Goal: Task Accomplishment & Management: Manage account settings

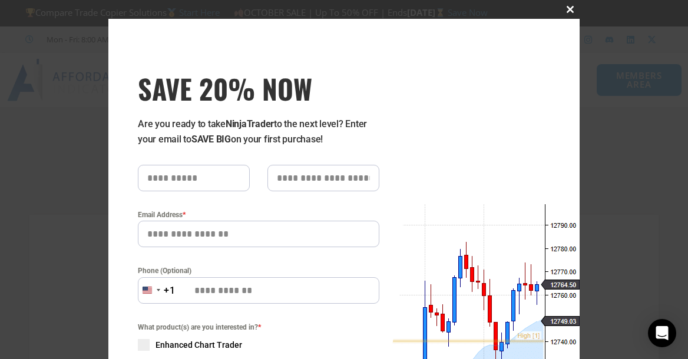
type input "**********"
click at [564, 10] on span "SAVE 20% NOW popup" at bounding box center [569, 9] width 19 height 7
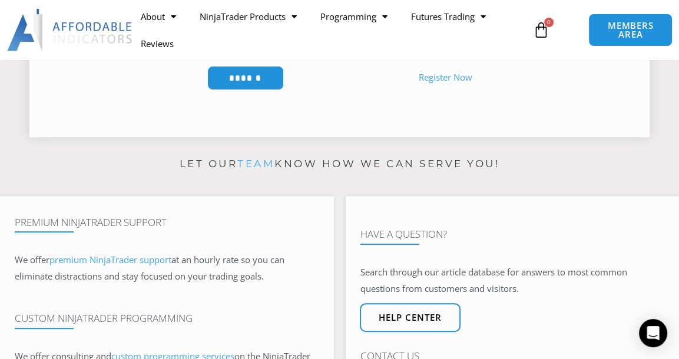
scroll to position [345, 0]
click at [233, 88] on input "******" at bounding box center [245, 77] width 81 height 25
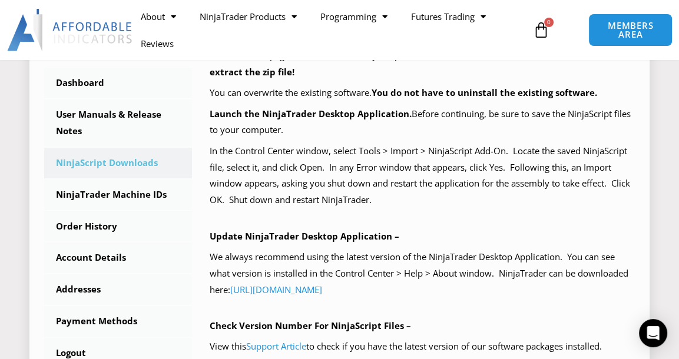
scroll to position [330, 0]
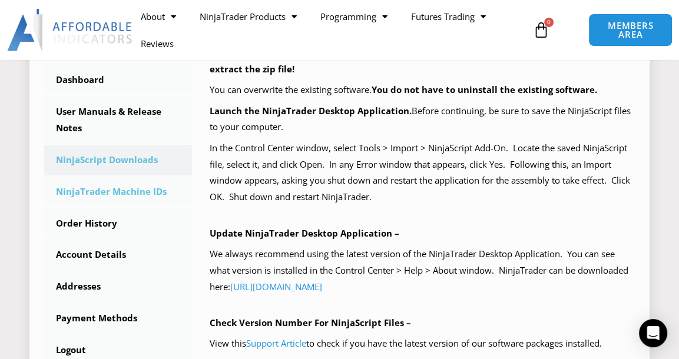
click at [137, 200] on link "NinjaTrader Machine IDs" at bounding box center [118, 192] width 148 height 31
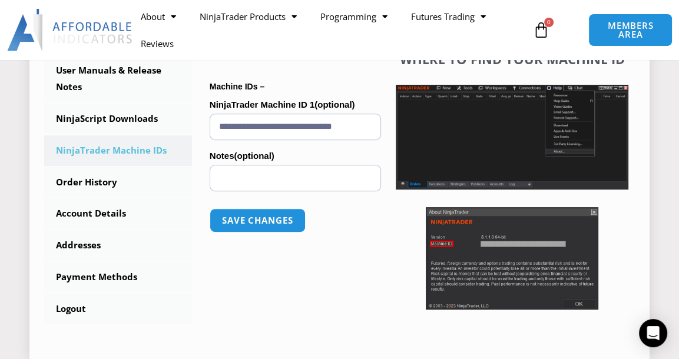
scroll to position [371, 0]
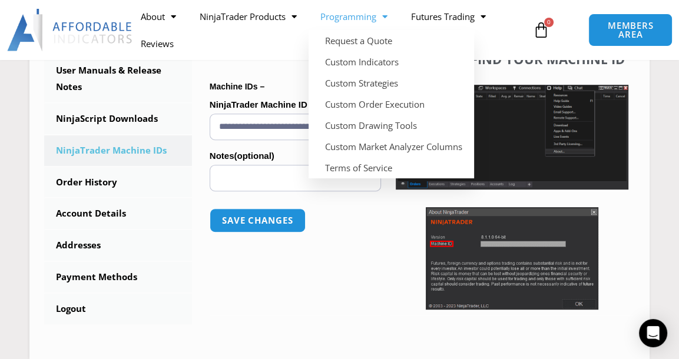
click at [513, 42] on ul "About Contact Us Premium Support Team Partners NinjaTrader NinjaTrader FAQ Ninj…" at bounding box center [329, 30] width 400 height 54
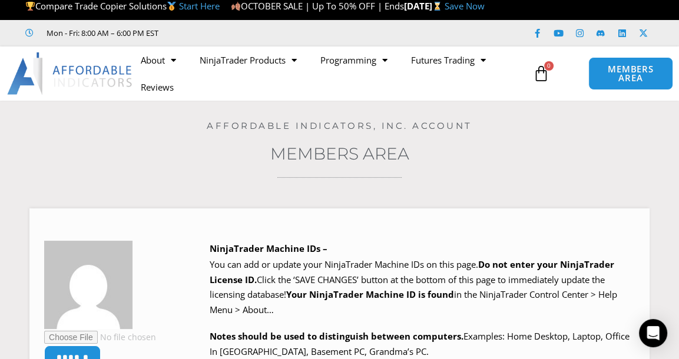
scroll to position [0, 0]
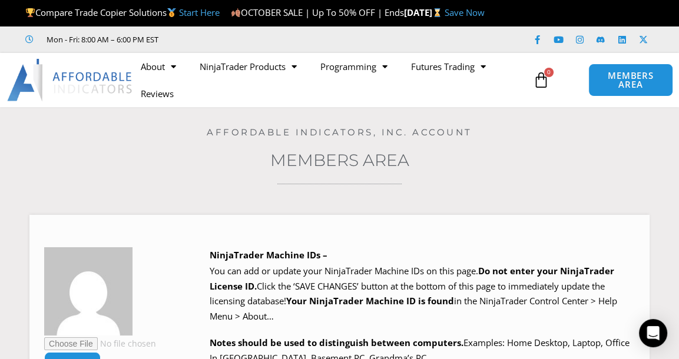
click at [259, 171] on h3 "Members Area" at bounding box center [339, 160] width 620 height 21
click at [99, 138] on h4 "Affordable Indicators, Inc. Account" at bounding box center [339, 132] width 620 height 11
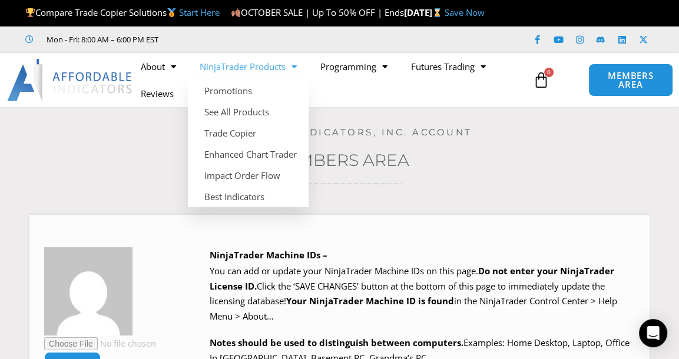
click at [160, 138] on h4 "Affordable Indicators, Inc. Account" at bounding box center [339, 132] width 620 height 11
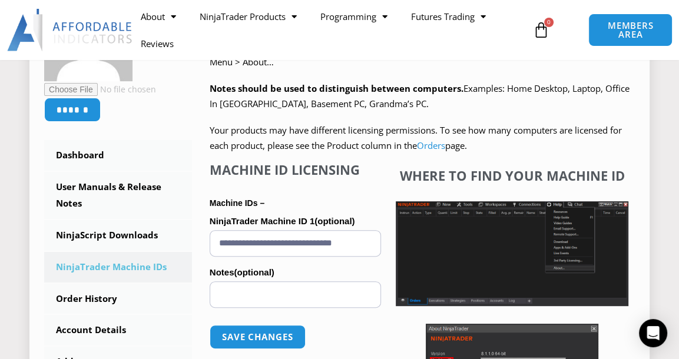
scroll to position [258, 0]
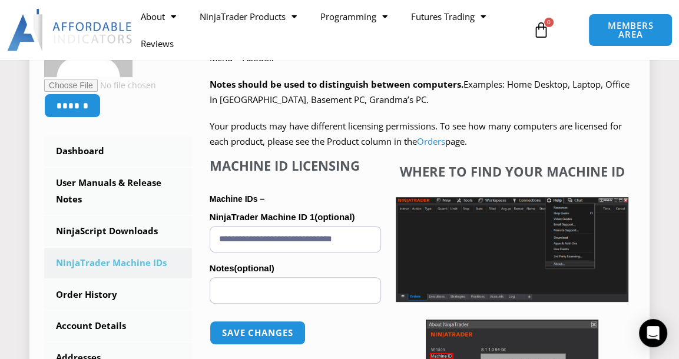
click at [325, 253] on input "**********" at bounding box center [295, 239] width 171 height 26
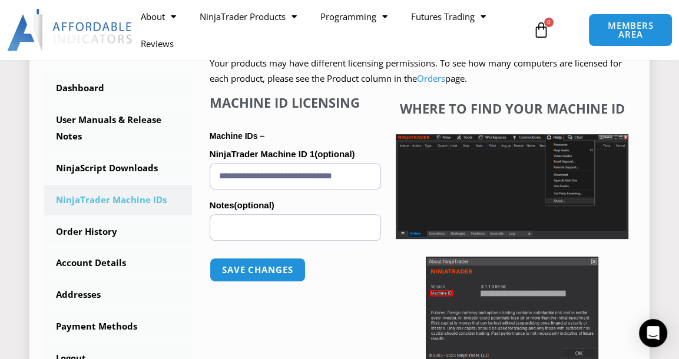
scroll to position [320, 0]
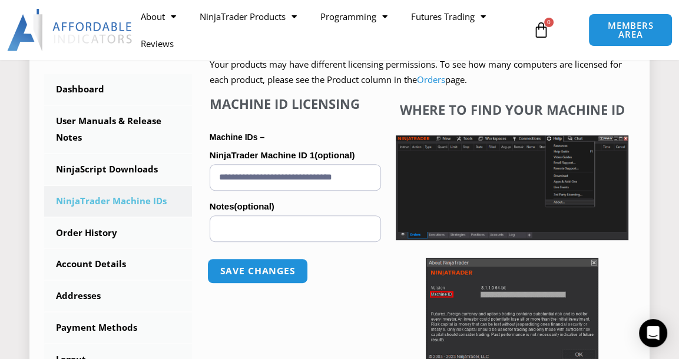
click at [285, 284] on button "Save changes" at bounding box center [257, 270] width 101 height 25
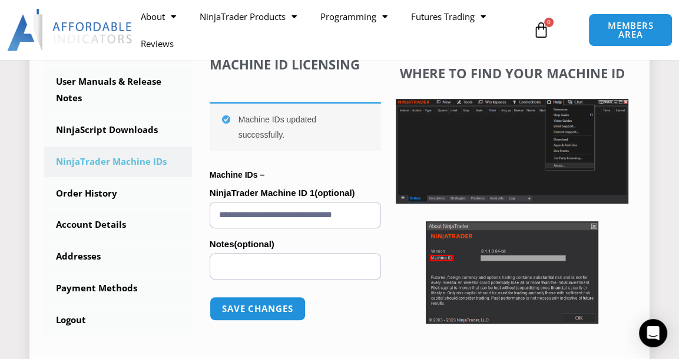
scroll to position [367, 0]
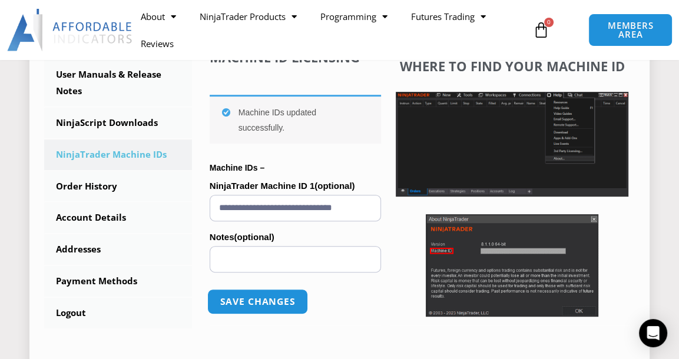
click at [245, 308] on button "Save changes" at bounding box center [257, 301] width 101 height 25
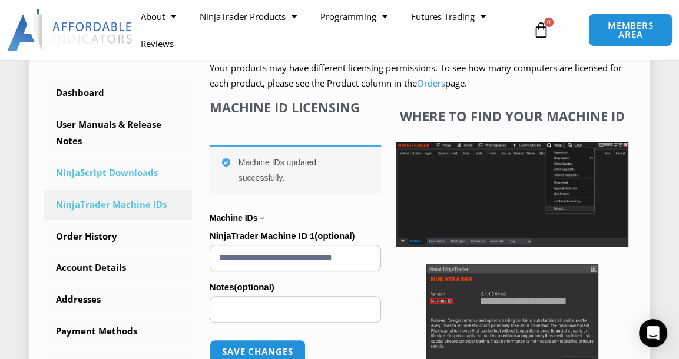
scroll to position [317, 0]
click at [131, 183] on link "NinjaScript Downloads" at bounding box center [118, 173] width 148 height 31
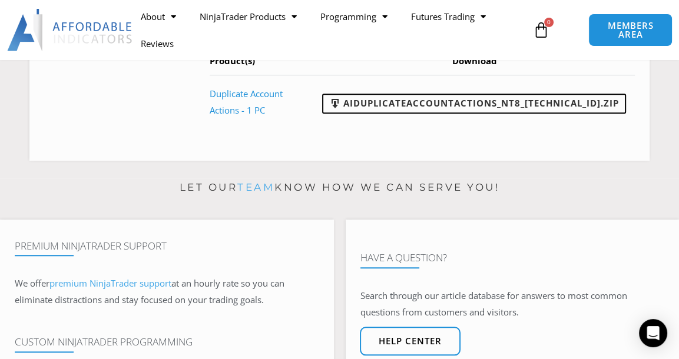
scroll to position [730, 0]
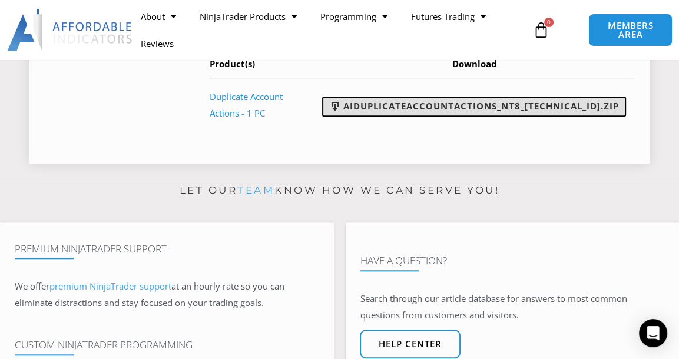
click at [506, 117] on link "AIDuplicateAccountActions_NT8_[TECHNICAL_ID].zip" at bounding box center [474, 107] width 304 height 20
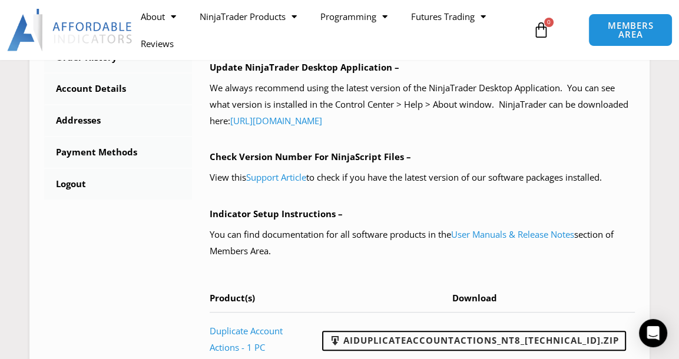
scroll to position [495, 0]
